Goal: Information Seeking & Learning: Find specific fact

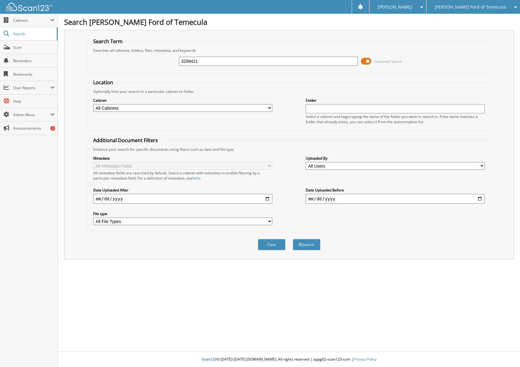
type input "3299421"
click at [293, 239] on button "Search" at bounding box center [307, 244] width 28 height 11
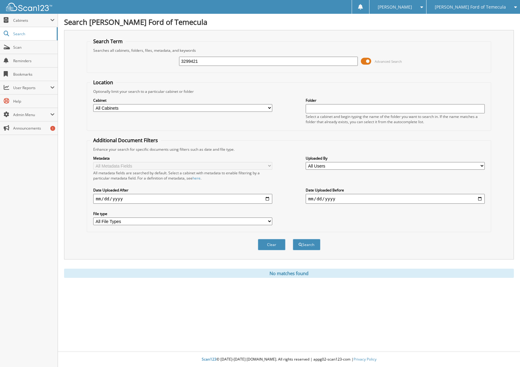
drag, startPoint x: 209, startPoint y: 63, endPoint x: 176, endPoint y: 61, distance: 32.2
click at [177, 61] on div "3299421 Advanced Search" at bounding box center [288, 61] width 397 height 17
type input "3299994"
click at [293, 239] on button "Search" at bounding box center [307, 244] width 28 height 11
click at [423, 6] on span at bounding box center [420, 7] width 6 height 4
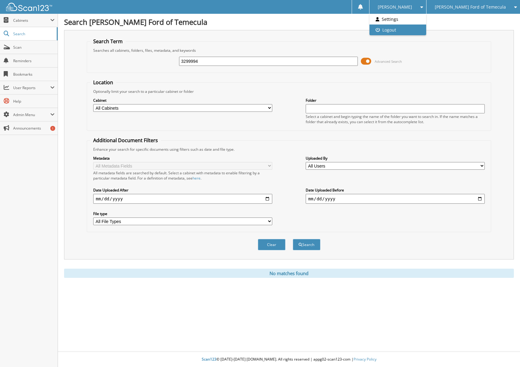
click at [426, 30] on link "Logout" at bounding box center [397, 30] width 57 height 11
